Goal: Information Seeking & Learning: Learn about a topic

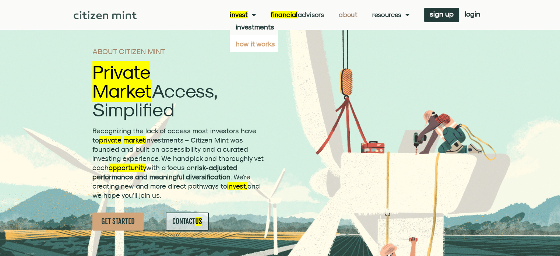
click at [254, 42] on link "how it works" at bounding box center [254, 43] width 48 height 17
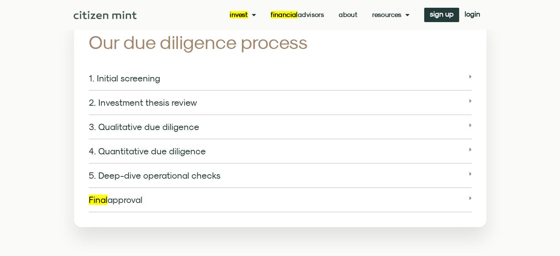
scroll to position [1104, 0]
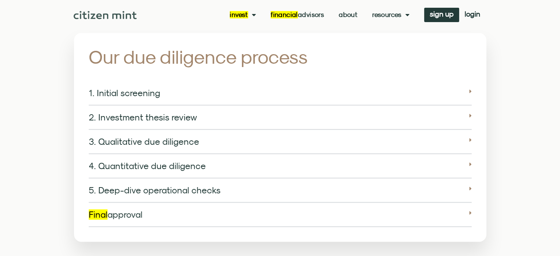
click at [141, 88] on link "1. Initial screening" at bounding box center [124, 93] width 71 height 10
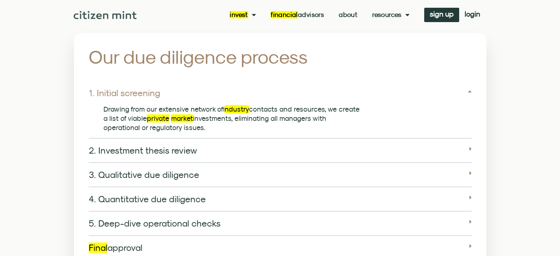
click at [141, 88] on link "1. Initial screening" at bounding box center [124, 93] width 71 height 10
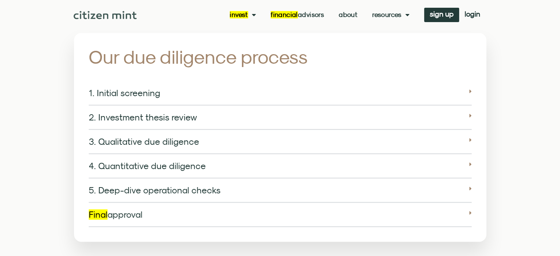
click at [128, 185] on link "5. Deep-dive operational checks" at bounding box center [155, 190] width 132 height 10
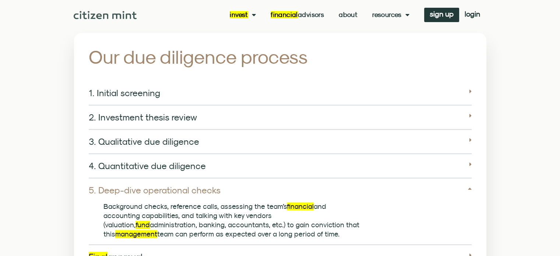
click at [128, 185] on link "5. Deep-dive operational checks" at bounding box center [155, 190] width 132 height 10
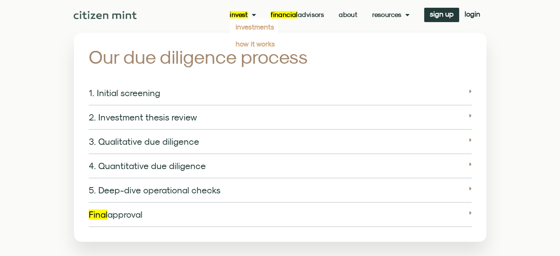
click at [249, 26] on link "investments" at bounding box center [254, 26] width 48 height 17
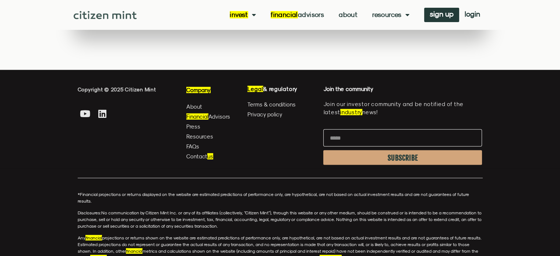
scroll to position [2057, 0]
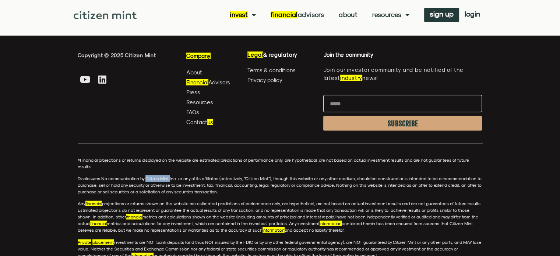
drag, startPoint x: 146, startPoint y: 165, endPoint x: 169, endPoint y: 162, distance: 23.7
click at [169, 176] on span "No communication by Citizen Mint Inc. or any of its affiliates (collectively, “…" at bounding box center [280, 185] width 404 height 19
copy span "Citizen Mint"
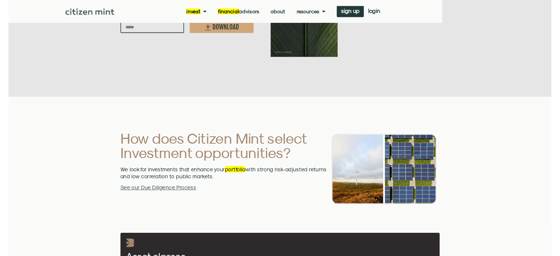
scroll to position [1241, 0]
